Goal: Find specific page/section: Find specific page/section

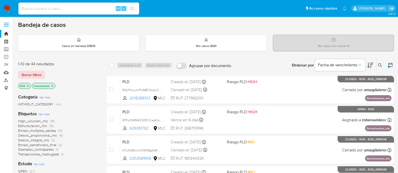
scroll to position [63, 0]
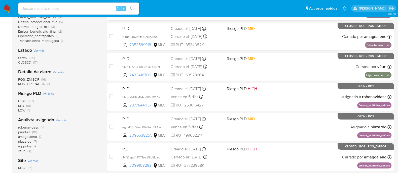
scroll to position [114, 0]
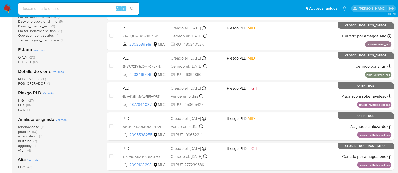
click at [29, 136] on span "amagdaleno" at bounding box center [27, 136] width 19 height 5
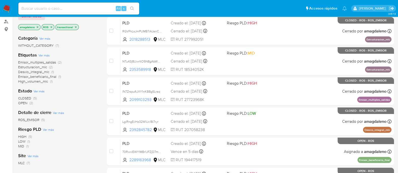
scroll to position [55, 0]
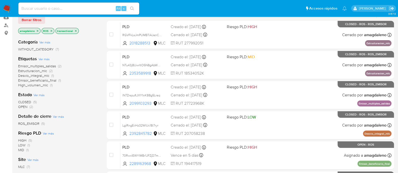
click at [37, 30] on icon "close-filter" at bounding box center [38, 31] width 2 height 2
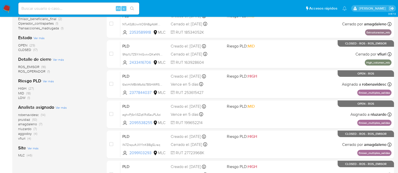
scroll to position [127, 0]
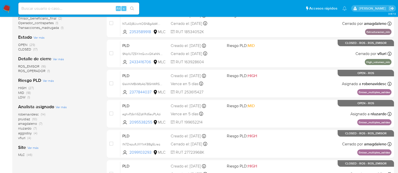
click at [19, 45] on span "OPEN" at bounding box center [22, 44] width 9 height 5
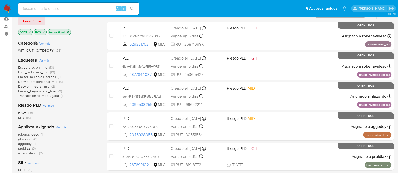
scroll to position [55, 0]
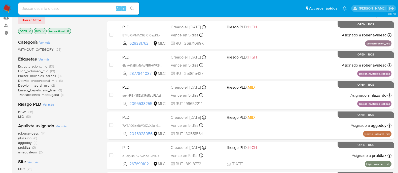
click at [25, 154] on span "amagdaleno" at bounding box center [27, 152] width 19 height 5
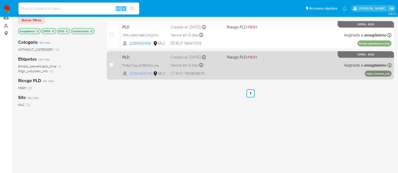
click at [144, 75] on span "2240464040" at bounding box center [140, 74] width 23 height 6
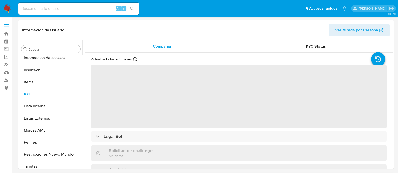
scroll to position [212, 0]
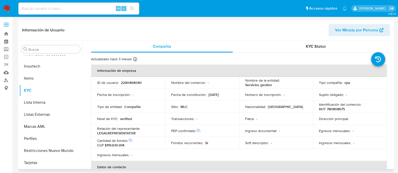
select select "10"
click at [129, 84] on p "2240464040" at bounding box center [131, 82] width 21 height 5
copy p "2240464040"
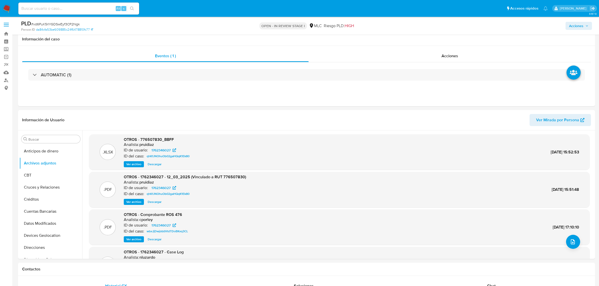
select select "10"
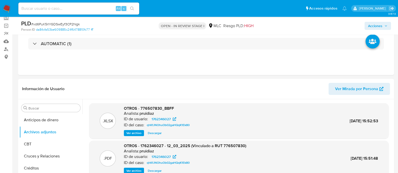
scroll to position [42, 0]
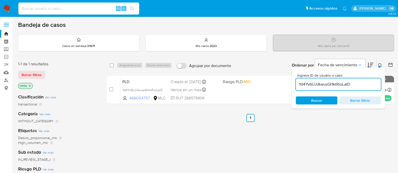
click at [45, 10] on input at bounding box center [78, 8] width 121 height 7
click at [7, 81] on link "Buscador de personas" at bounding box center [30, 80] width 60 height 8
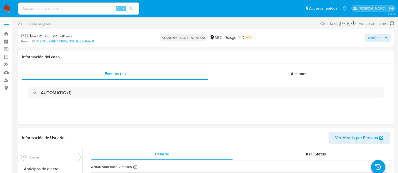
select select "10"
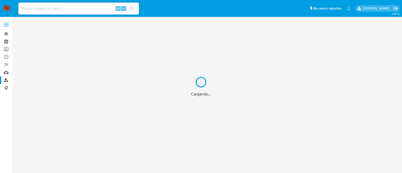
click at [64, 7] on div "Cargando..." at bounding box center [201, 86] width 402 height 173
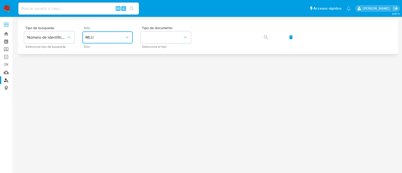
click at [95, 33] on button "MLU" at bounding box center [107, 37] width 50 height 12
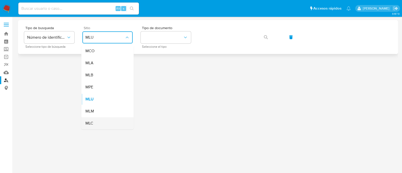
click at [97, 123] on div "MLC" at bounding box center [106, 123] width 41 height 12
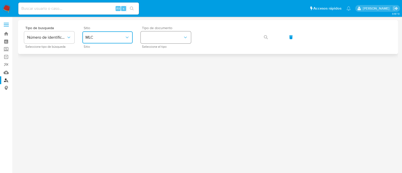
click at [159, 38] on button "identificationType" at bounding box center [166, 37] width 50 height 12
click at [162, 55] on div "RUT RUT" at bounding box center [164, 53] width 41 height 17
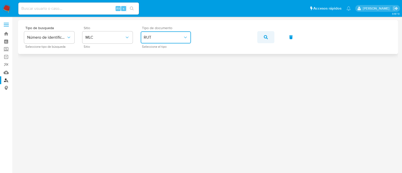
click at [265, 37] on icon "button" at bounding box center [266, 37] width 4 height 4
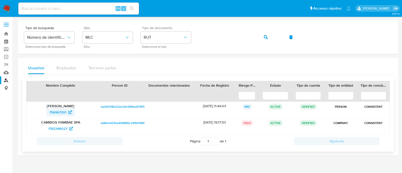
click at [61, 114] on span "756967301" at bounding box center [57, 112] width 17 height 8
click at [269, 37] on button "button" at bounding box center [266, 37] width 17 height 12
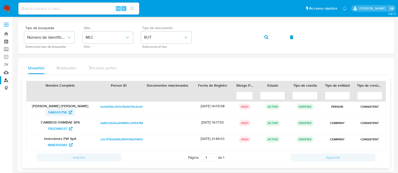
click at [60, 113] on span "548000758" at bounding box center [57, 112] width 19 height 8
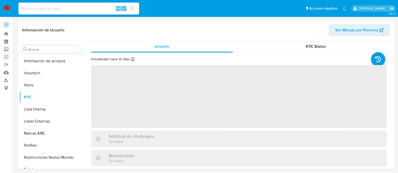
scroll to position [212, 0]
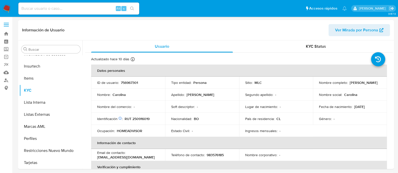
select select "10"
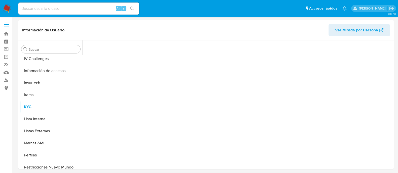
scroll to position [212, 0]
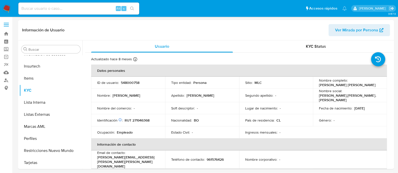
select select "10"
